Goal: Information Seeking & Learning: Check status

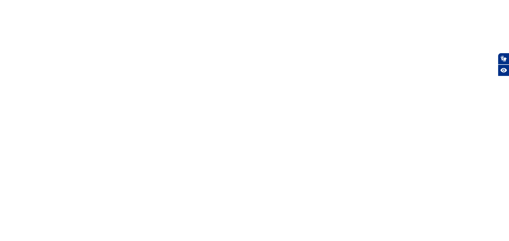
select select
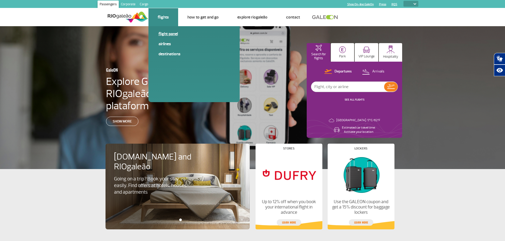
click at [170, 32] on link "Flight panel" at bounding box center [193, 34] width 71 height 6
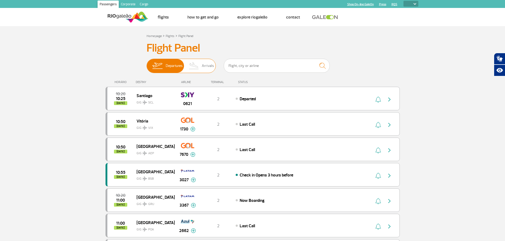
click at [196, 68] on img at bounding box center [194, 66] width 16 height 14
click at [147, 63] on input "Departures Arrivals" at bounding box center [147, 63] width 0 height 0
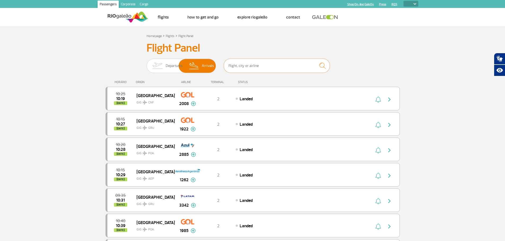
click at [245, 66] on input "text" at bounding box center [277, 66] width 106 height 14
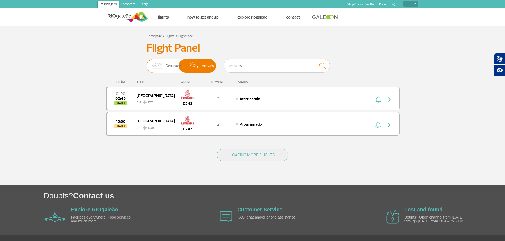
click at [169, 64] on span "Departures" at bounding box center [174, 66] width 17 height 14
click at [147, 63] on input "Departures Arrivals" at bounding box center [147, 63] width 0 height 0
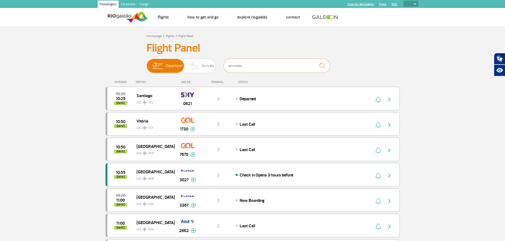
click at [247, 68] on input "emirates" at bounding box center [277, 66] width 106 height 14
click at [321, 67] on img "submit" at bounding box center [322, 65] width 11 height 11
drag, startPoint x: 255, startPoint y: 65, endPoint x: 221, endPoint y: 72, distance: 34.6
click at [221, 72] on div "Departures Arrivals emirates" at bounding box center [253, 67] width 212 height 16
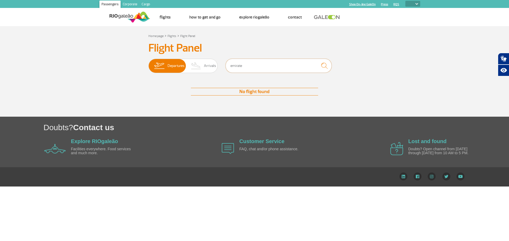
type input "emirates"
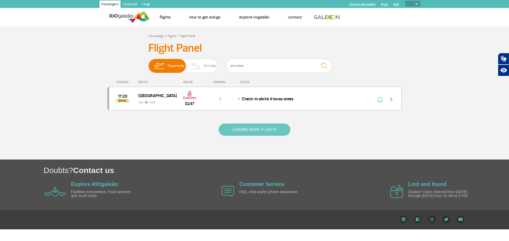
click at [246, 130] on button "LOADING MORE FLIGHTS" at bounding box center [255, 130] width 72 height 12
